Goal: Task Accomplishment & Management: Complete application form

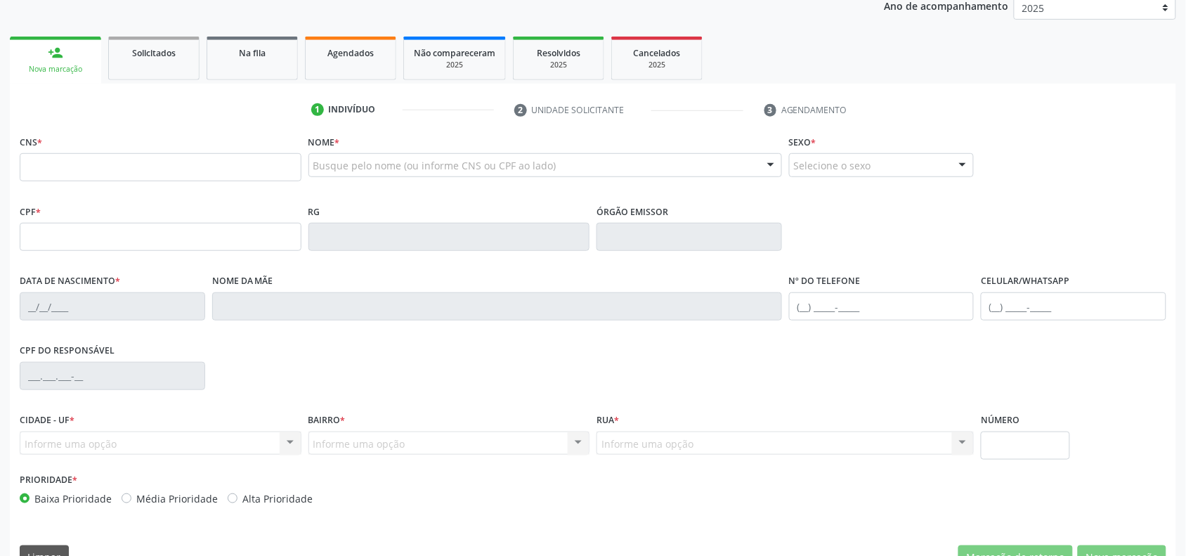
scroll to position [176, 0]
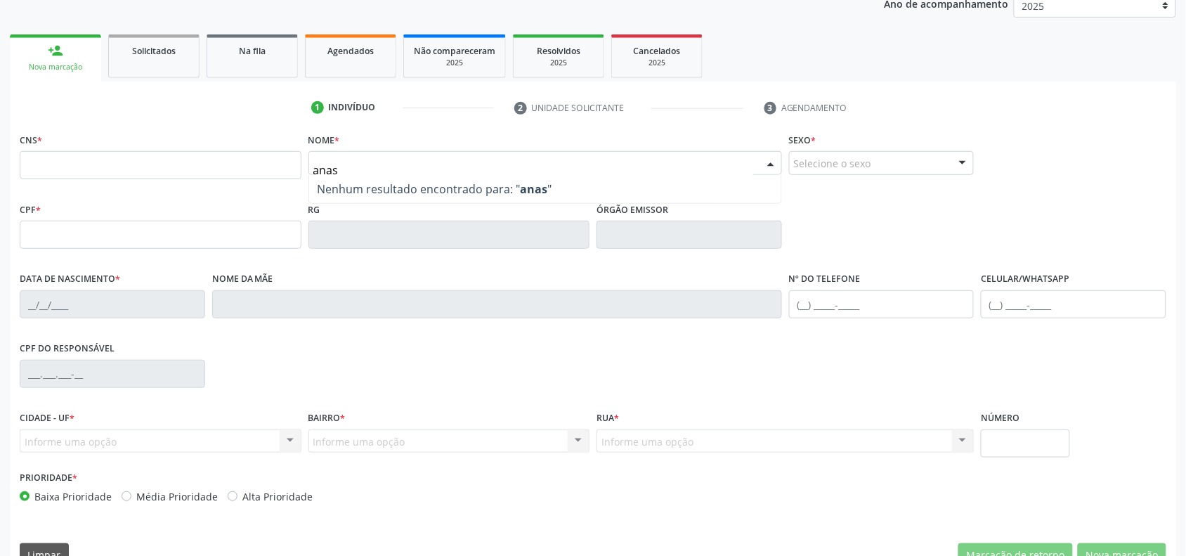
type input "ana"
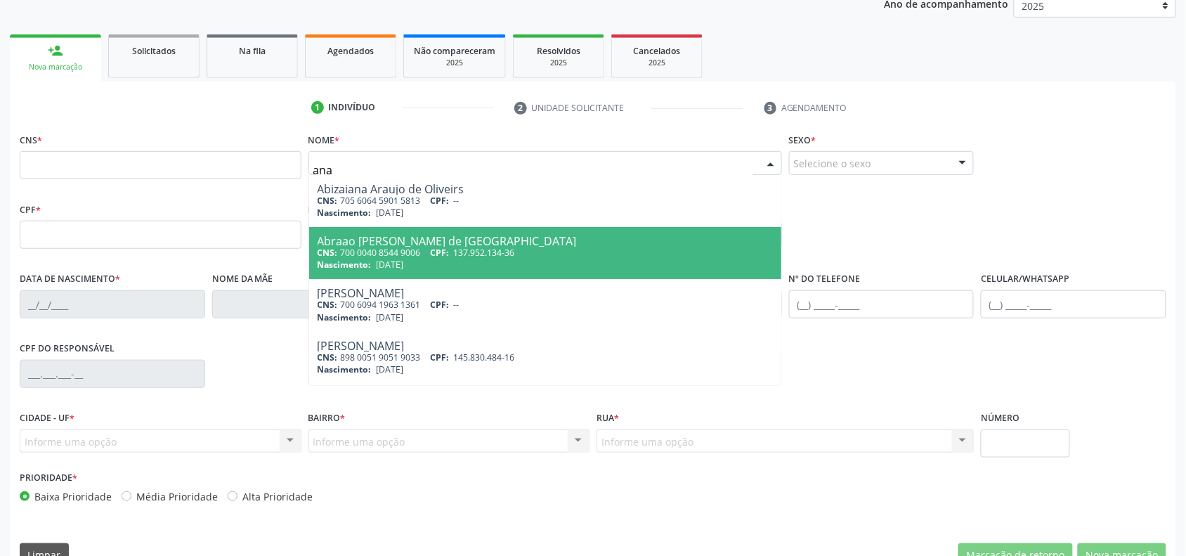
click at [402, 247] on div "CNS: 700 0040 8544 9006 CPF: 137.952.134-36" at bounding box center [545, 253] width 455 height 12
type input "700 0040 8544 9006"
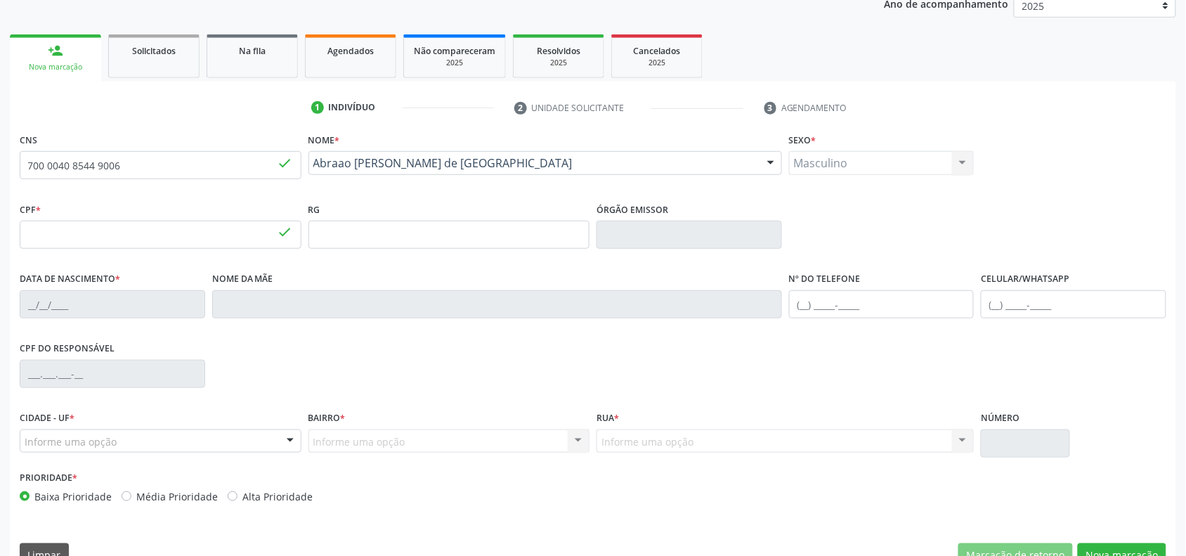
type input "137.952.134-36"
type input "[DATE]"
type input "[PERSON_NAME] de Lima"
type input "[PHONE_NUMBER]"
type input "119.135.754-62"
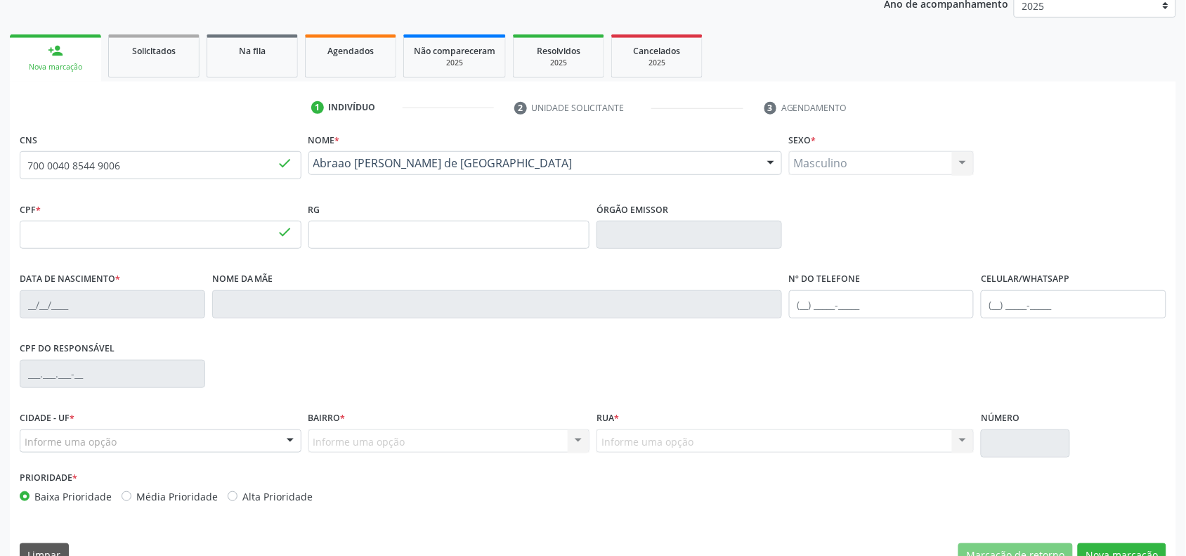
type input "172"
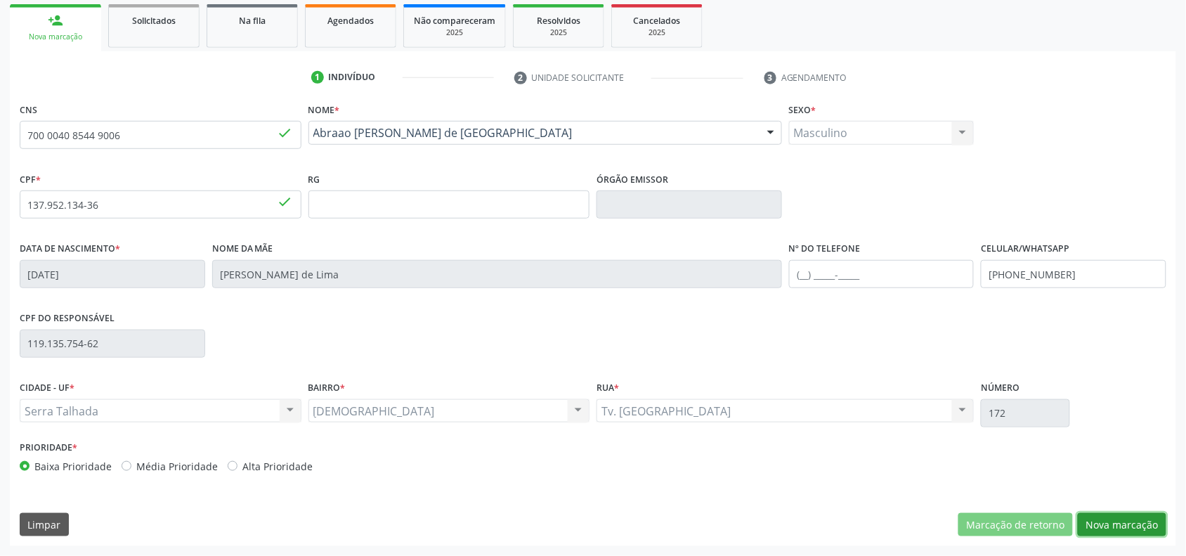
click at [1112, 518] on button "Nova marcação" at bounding box center [1122, 525] width 89 height 24
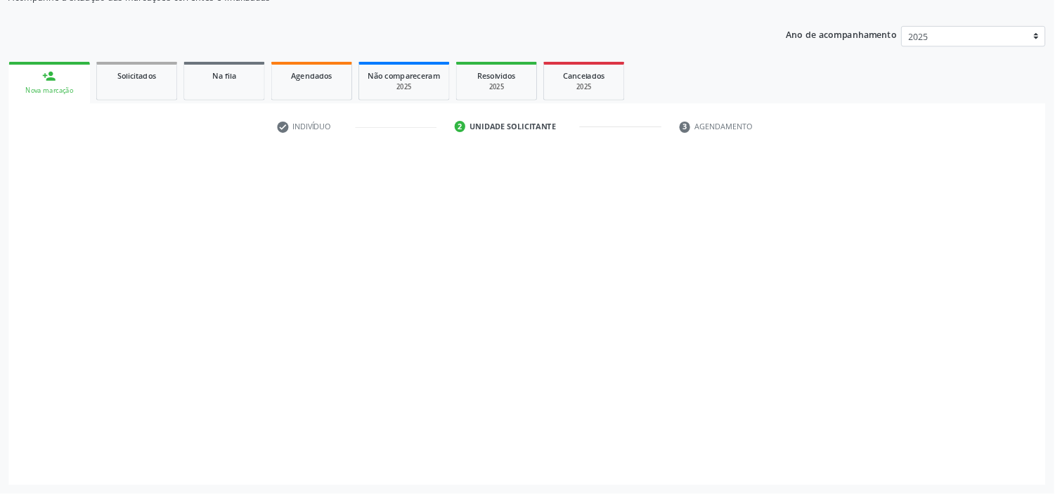
scroll to position [141, 0]
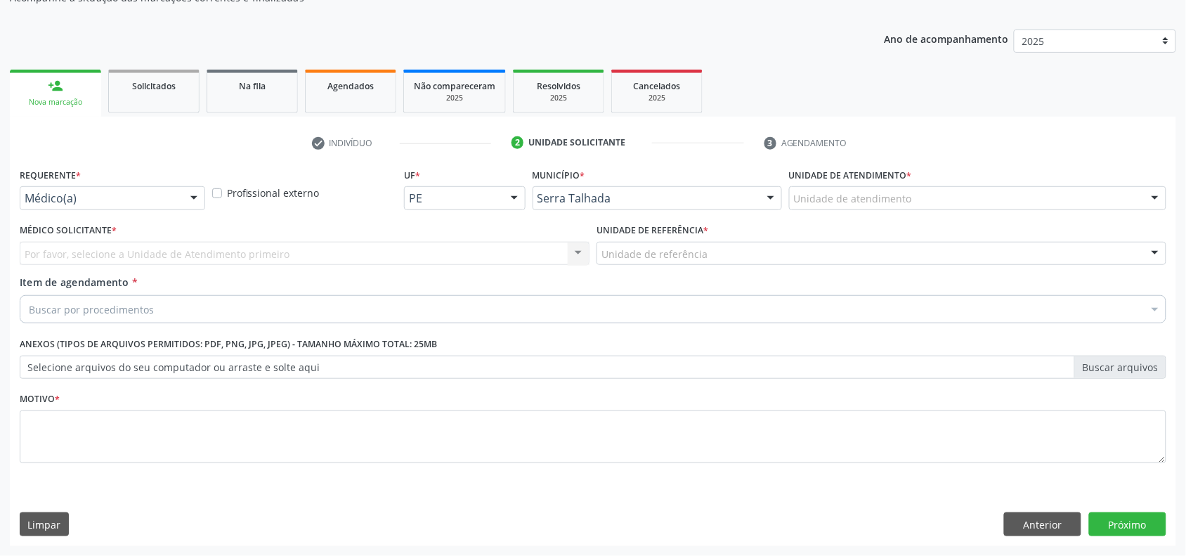
click at [268, 364] on label "Selecione arquivos do seu computador ou arraste e solte aqui" at bounding box center [593, 368] width 1147 height 24
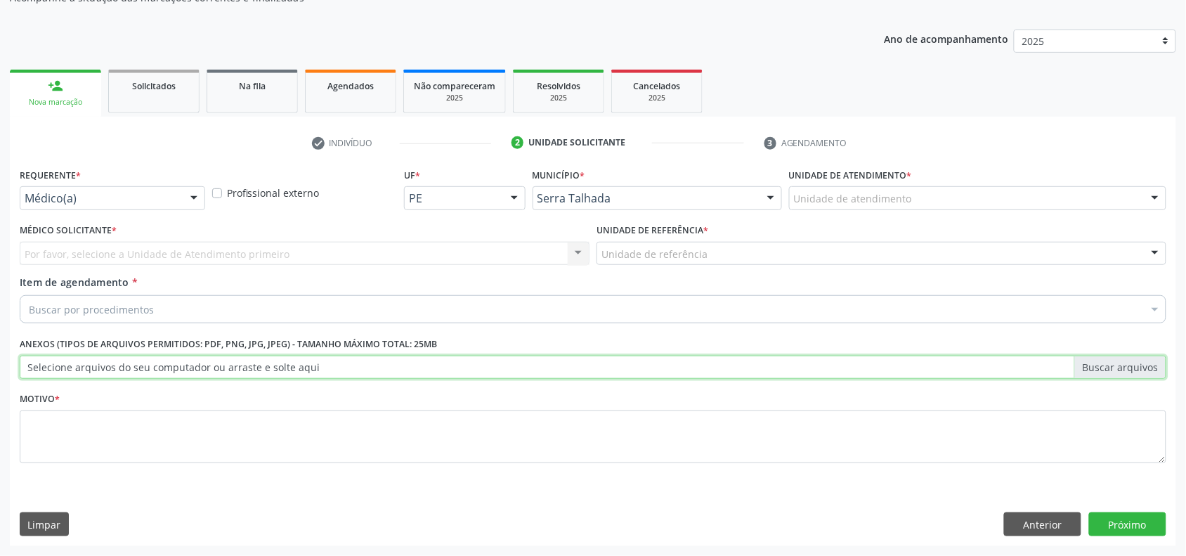
click at [268, 364] on input "Selecione arquivos do seu computador ou arraste e solte aqui" at bounding box center [593, 368] width 1147 height 24
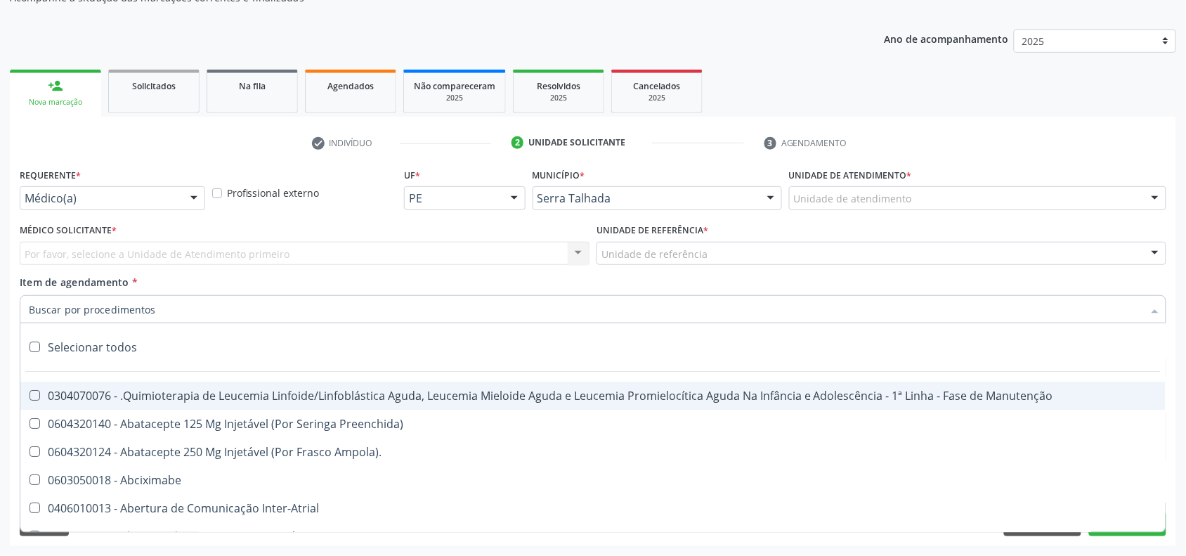
click at [292, 276] on div "Item de agendamento * Selecionar todos 0304070076 - .Quimioterapia de Leucemia …" at bounding box center [593, 297] width 1147 height 44
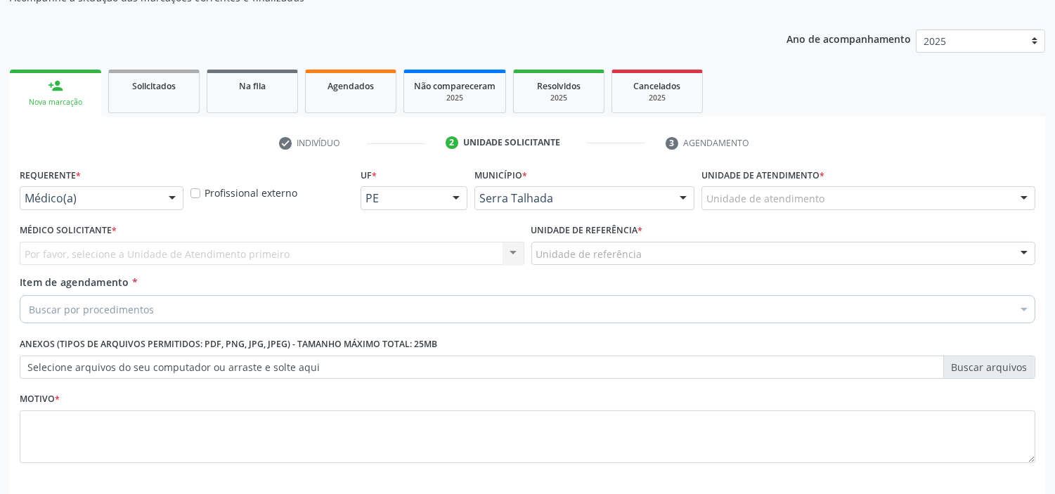
click at [980, 366] on label "Selecione arquivos do seu computador ou arraste e solte aqui" at bounding box center [527, 368] width 1015 height 24
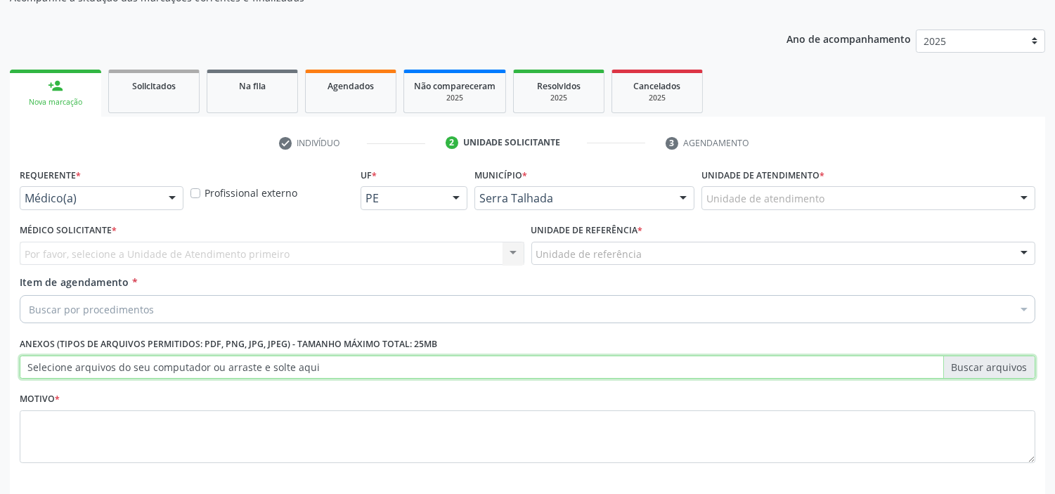
click at [980, 366] on input "Selecione arquivos do seu computador ou arraste e solte aqui" at bounding box center [527, 368] width 1015 height 24
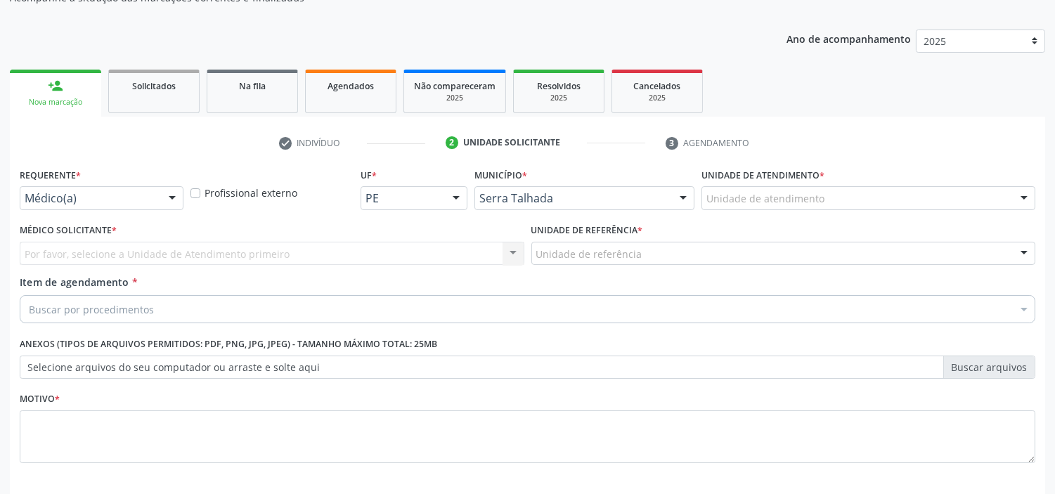
click at [973, 367] on label "Selecione arquivos do seu computador ou arraste e solte aqui" at bounding box center [527, 368] width 1015 height 24
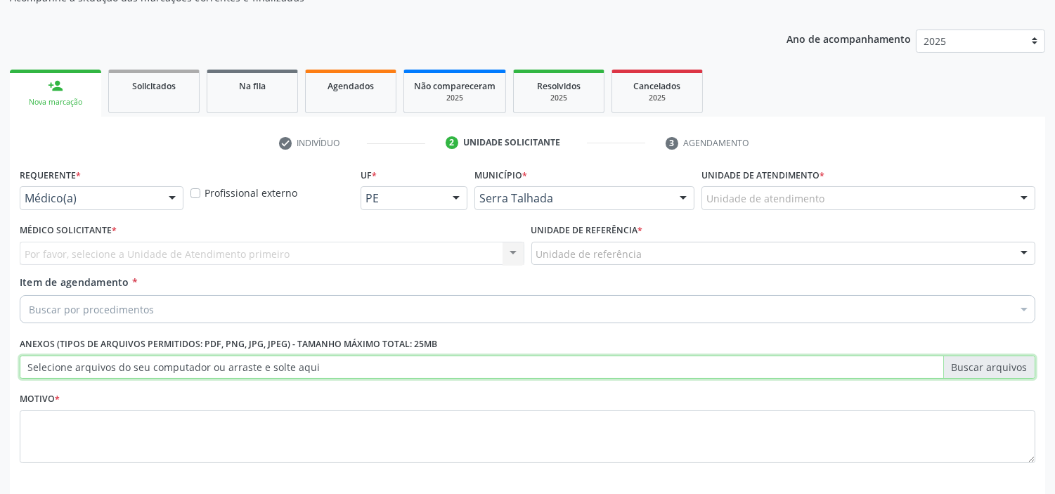
click at [973, 367] on input "Selecione arquivos do seu computador ou arraste e solte aqui" at bounding box center [527, 368] width 1015 height 24
type input "C:\fakepath\WhatsApp Image [DATE] 15.59.39 (1).jpeg"
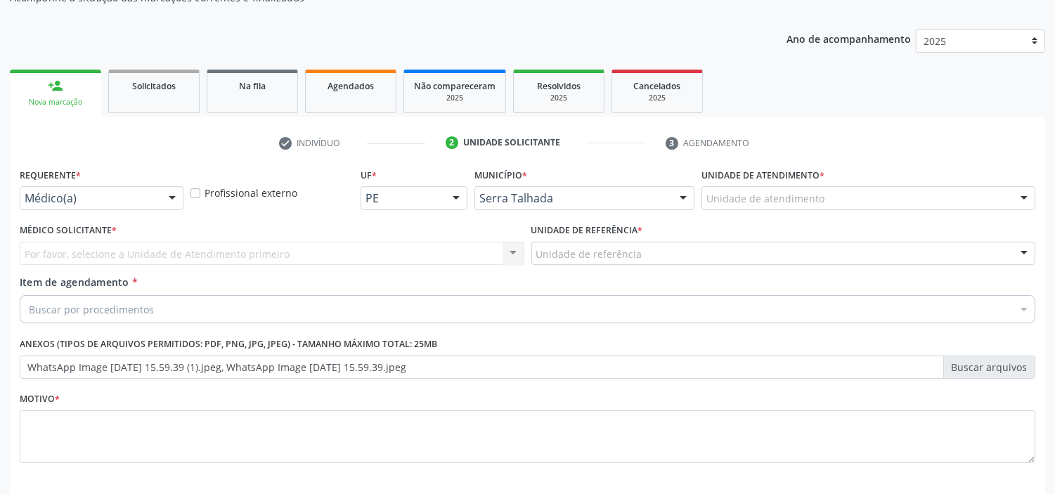
click at [987, 366] on label "WhatsApp Image [DATE] 15.59.39 (1).jpeg, WhatsApp Image [DATE] 15.59.39.jpeg" at bounding box center [527, 368] width 1015 height 24
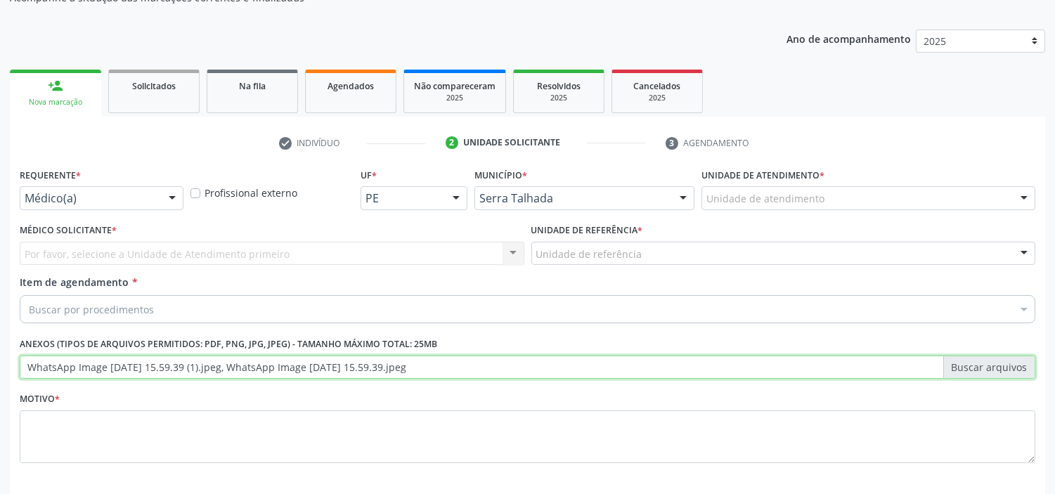
click at [987, 366] on input "WhatsApp Image [DATE] 15.59.39 (1).jpeg, WhatsApp Image [DATE] 15.59.39.jpeg" at bounding box center [527, 368] width 1015 height 24
